Goal: Information Seeking & Learning: Stay updated

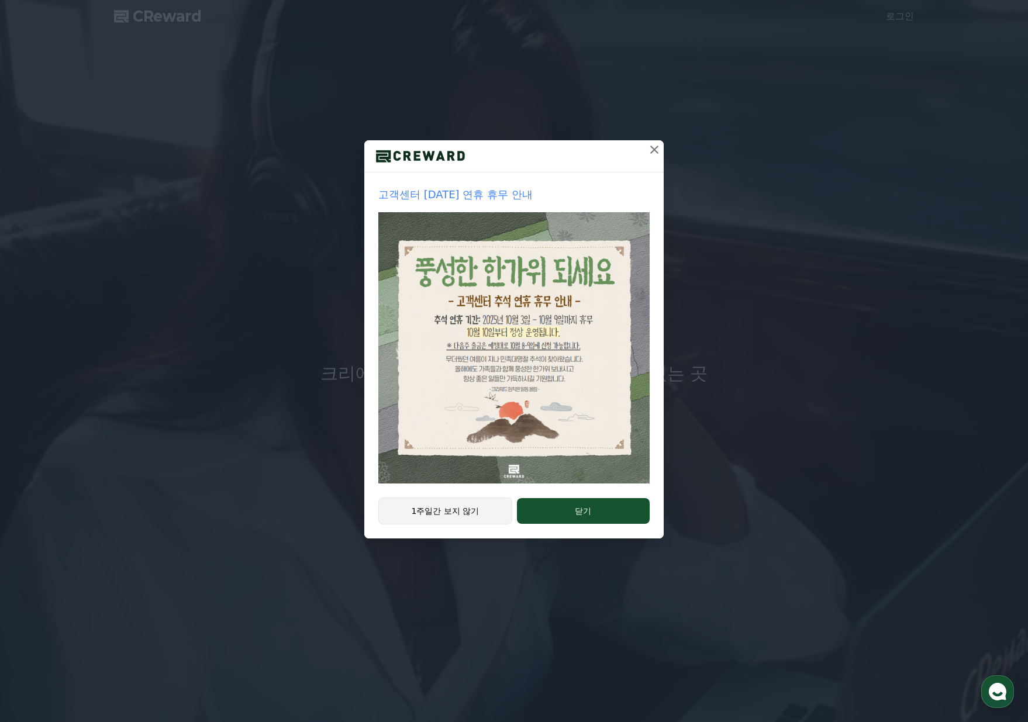
drag, startPoint x: 0, startPoint y: 0, endPoint x: 462, endPoint y: 516, distance: 692.9
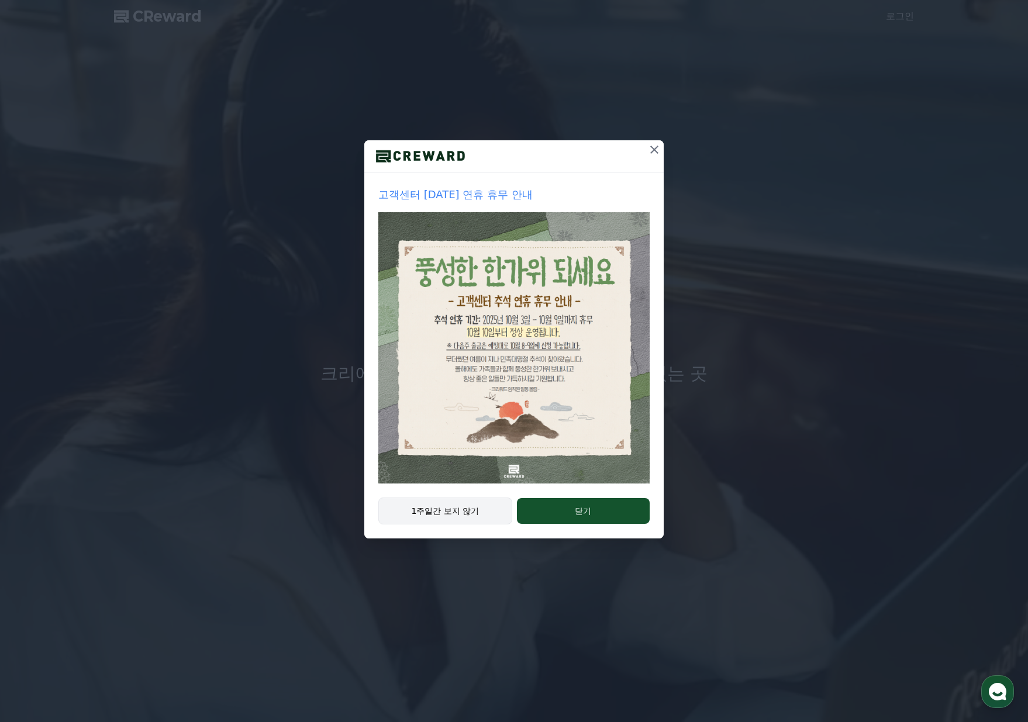
click at [462, 516] on button "1주일간 보지 않기" at bounding box center [445, 510] width 134 height 27
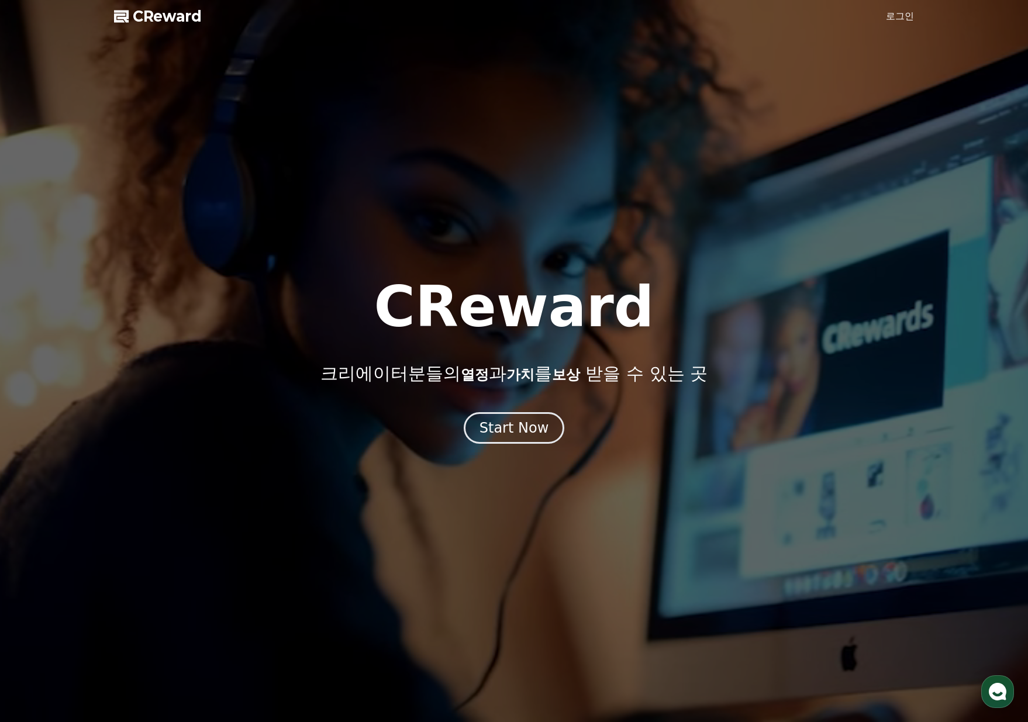
drag, startPoint x: 903, startPoint y: 0, endPoint x: 901, endPoint y: 23, distance: 23.4
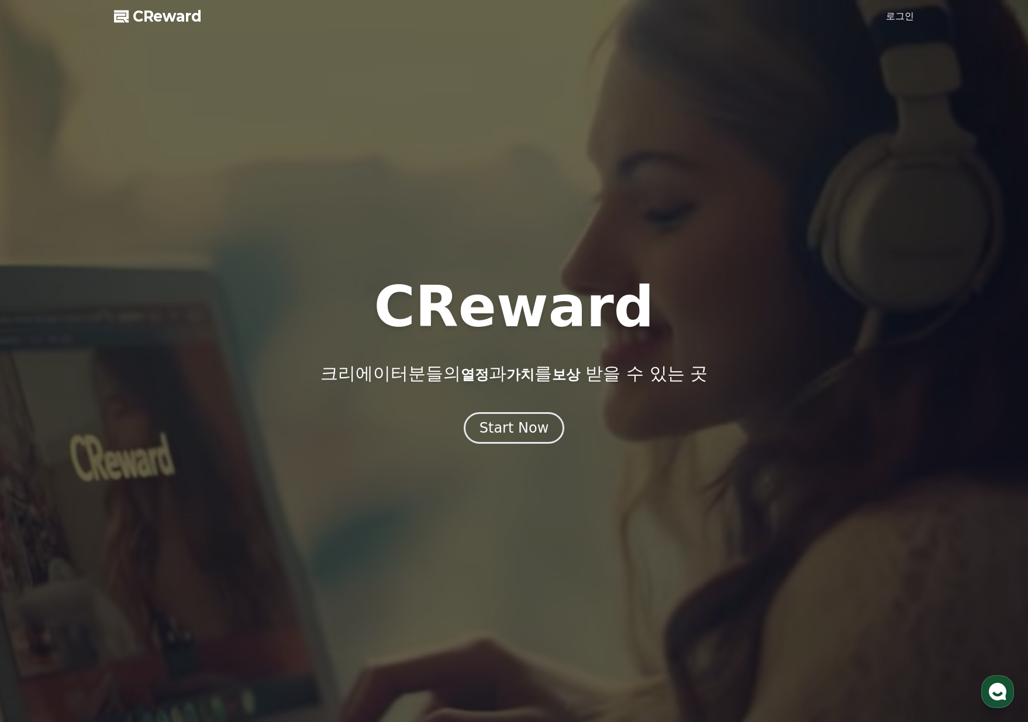
click at [903, 1] on div at bounding box center [514, 361] width 1028 height 722
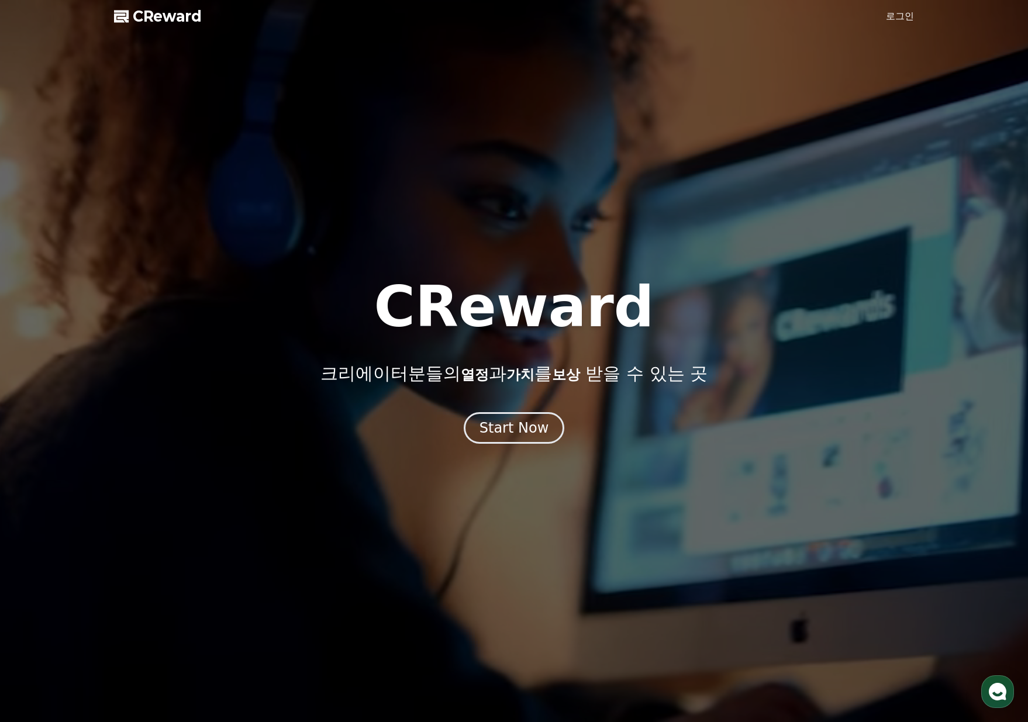
click at [901, 23] on div at bounding box center [514, 361] width 1028 height 722
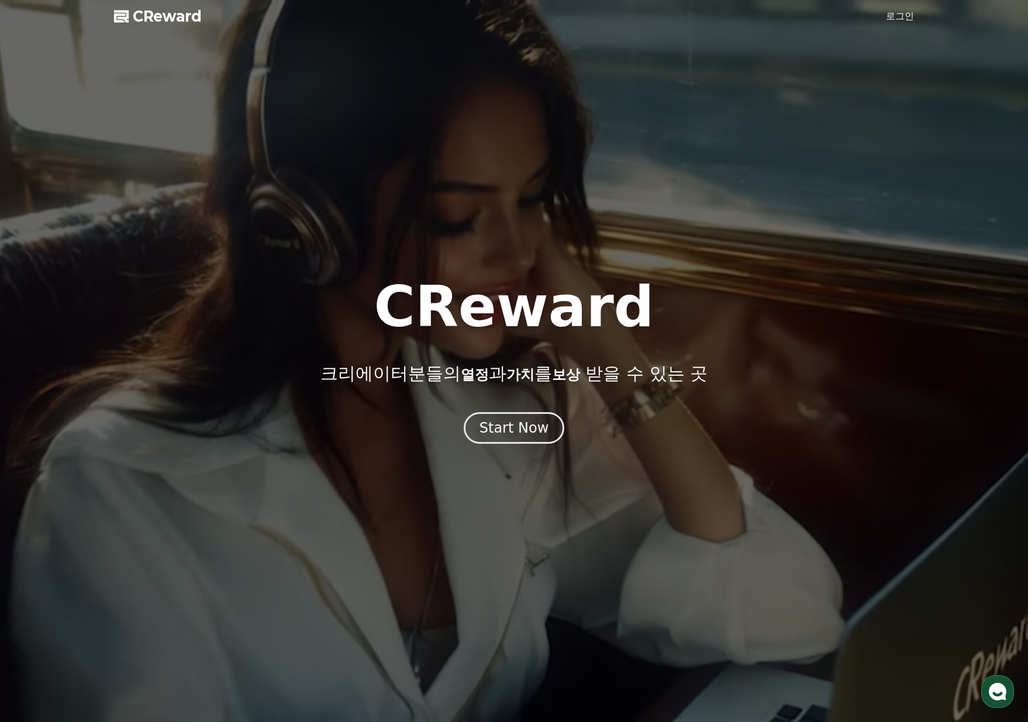
click at [901, 23] on link "로그인" at bounding box center [900, 16] width 28 height 14
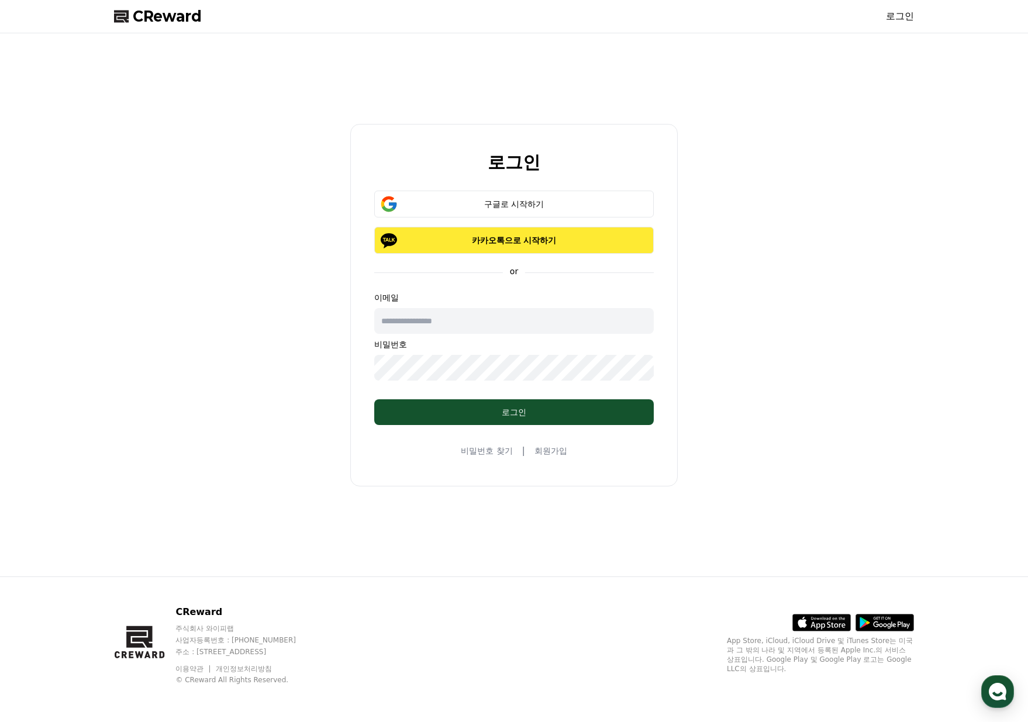
click at [564, 235] on p "카카오톡으로 시작하기" at bounding box center [513, 240] width 245 height 12
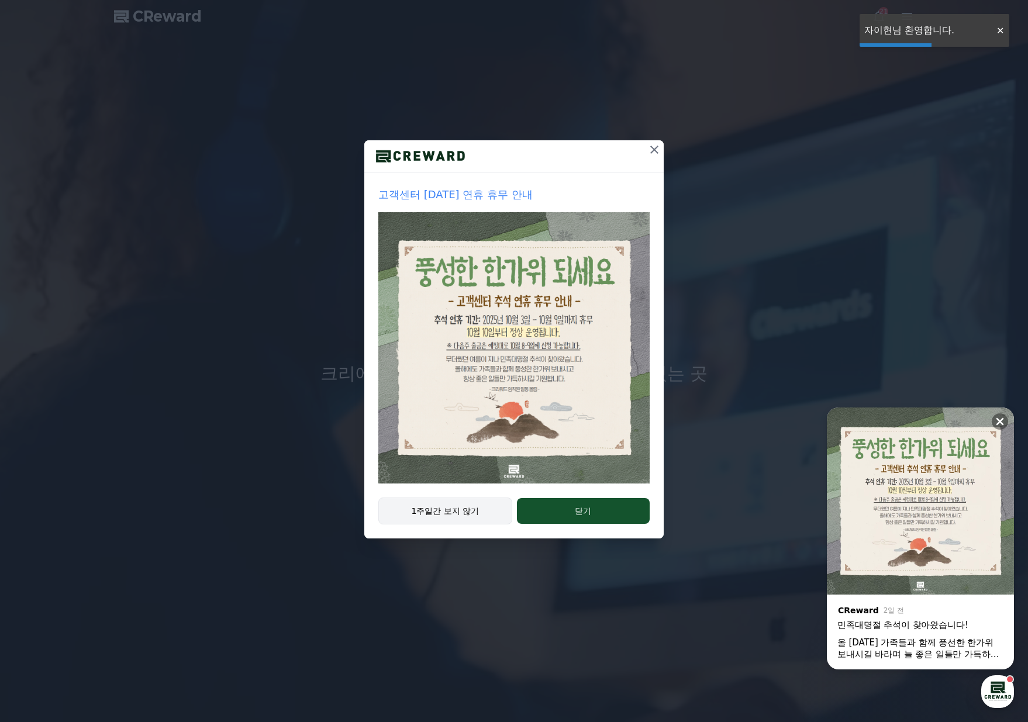
click at [450, 510] on button "1주일간 보지 않기" at bounding box center [445, 510] width 134 height 27
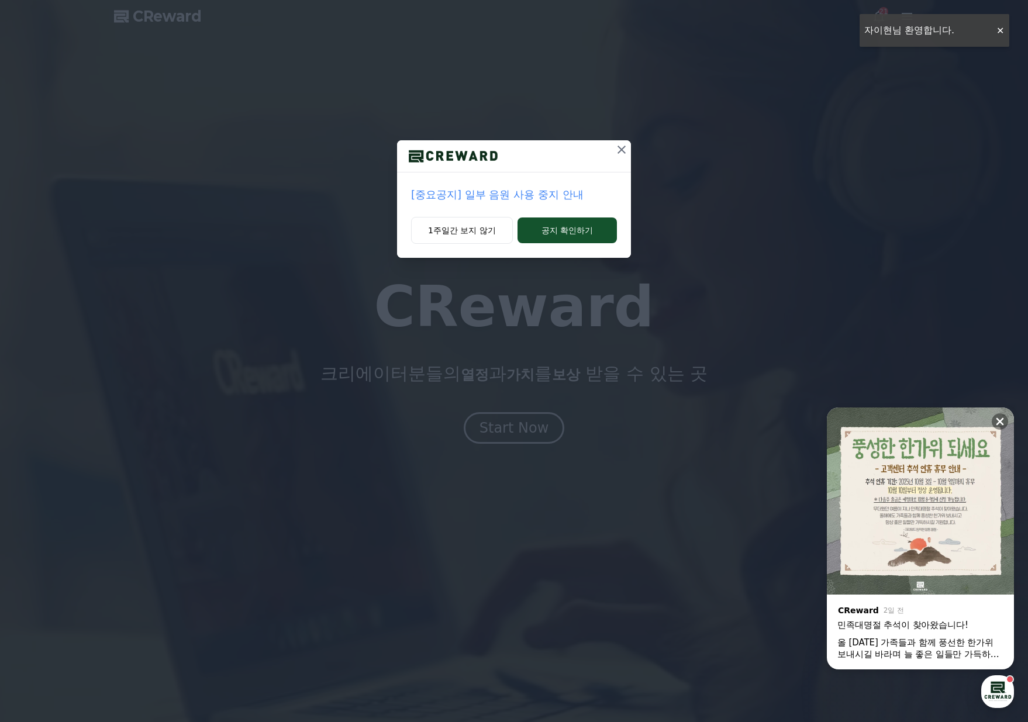
click at [998, 39] on div "[중요공지] 일부 음원 사용 중지 안내 1주일간 보지 않기 공지 확인하기" at bounding box center [514, 138] width 1028 height 276
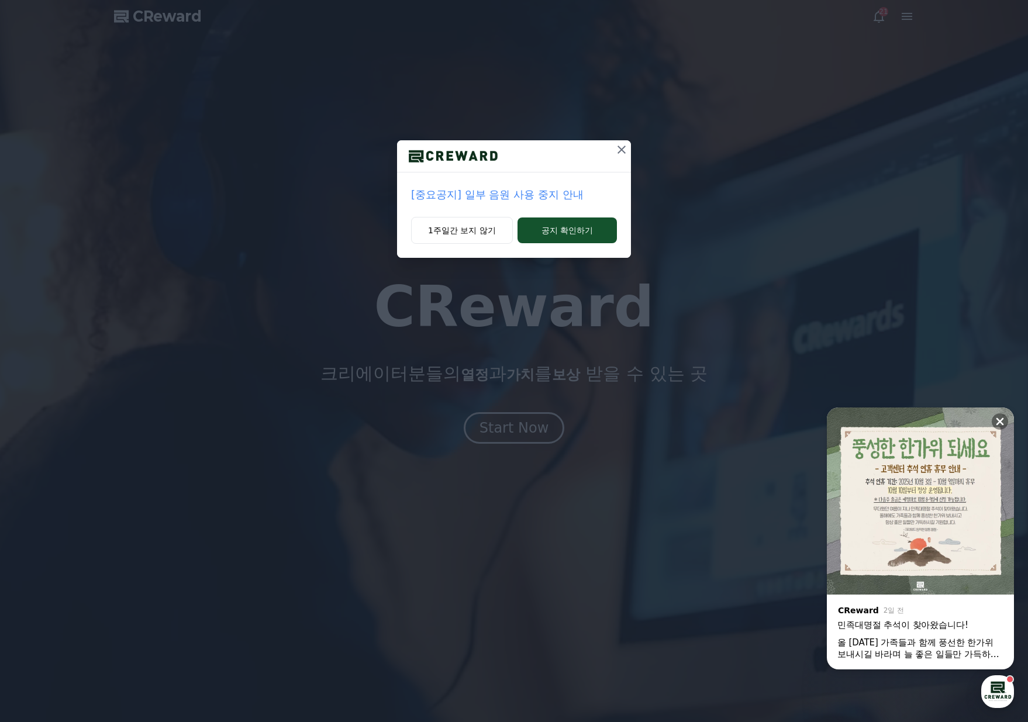
click at [515, 192] on p "[중요공지] 일부 음원 사용 중지 안내" at bounding box center [514, 194] width 206 height 16
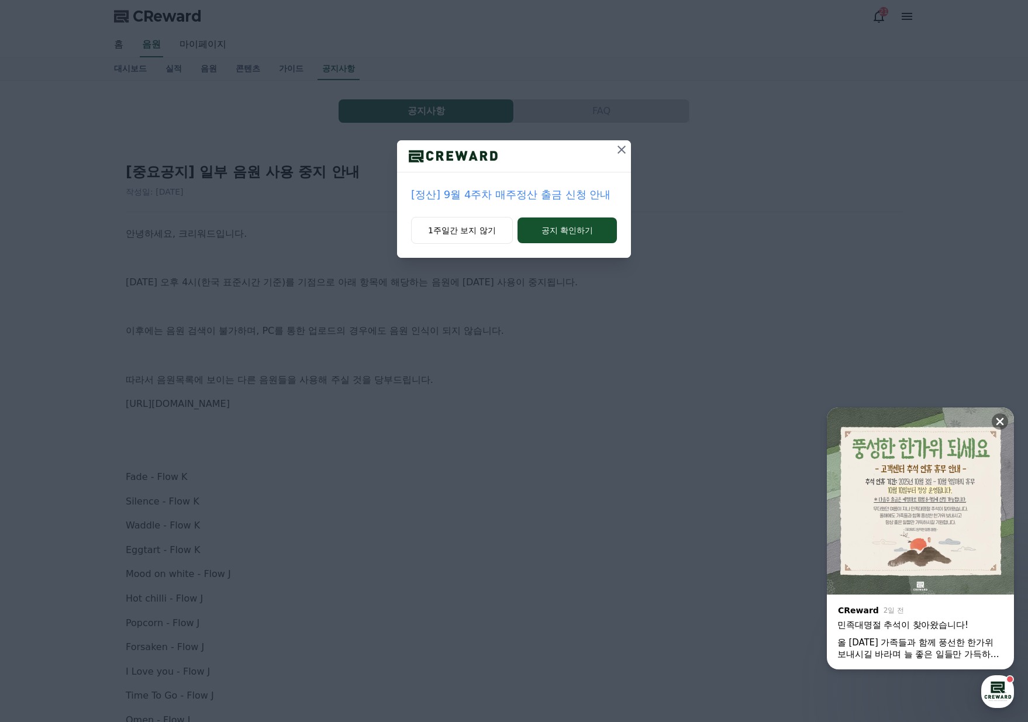
click at [621, 151] on icon at bounding box center [621, 150] width 14 height 14
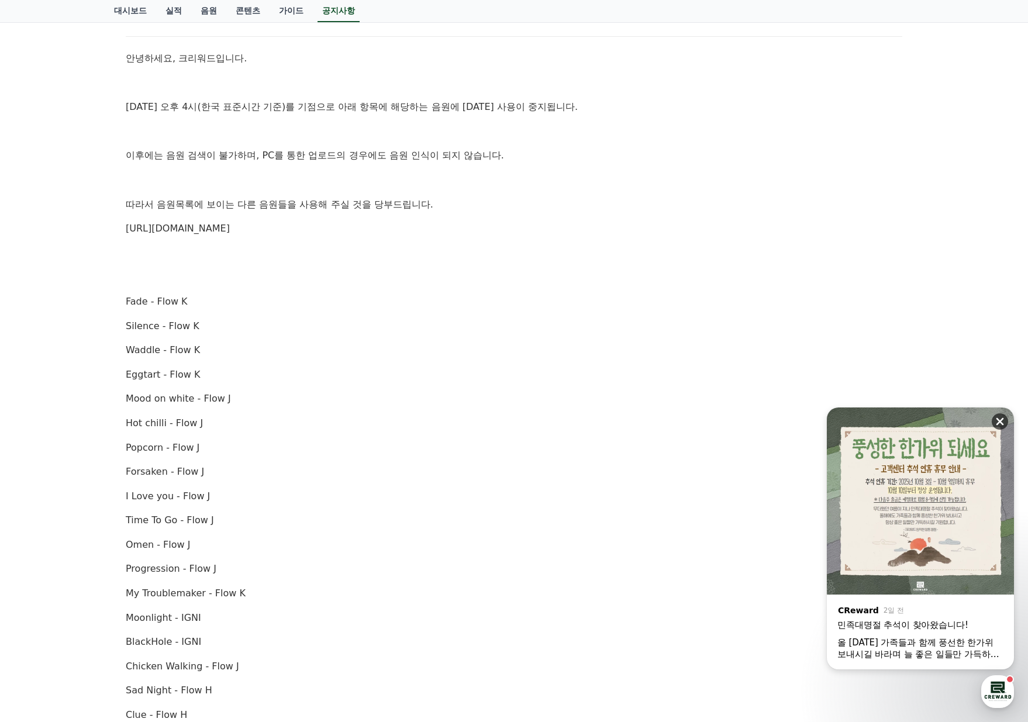
click at [1002, 418] on icon at bounding box center [1000, 422] width 8 height 8
